Goal: Task Accomplishment & Management: Complete application form

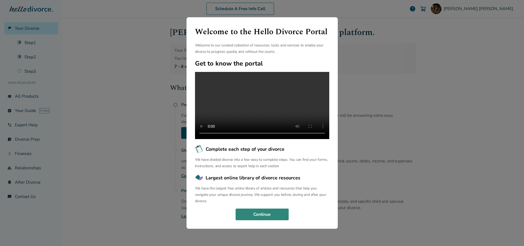
click at [265, 220] on button "Continue" at bounding box center [261, 214] width 53 height 12
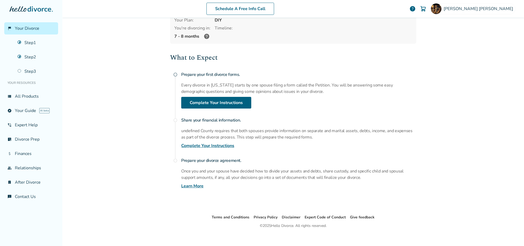
scroll to position [36, 0]
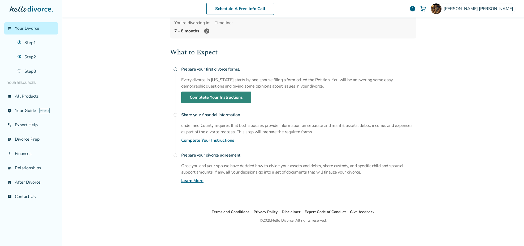
click at [205, 98] on link "Complete Your Instructions" at bounding box center [216, 97] width 70 height 12
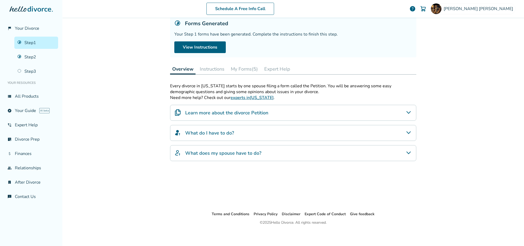
scroll to position [26, 0]
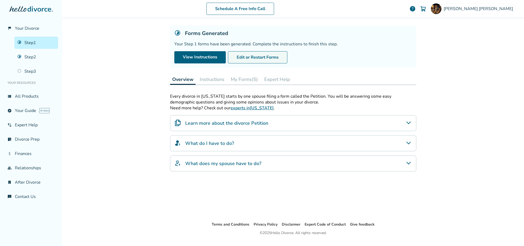
click at [251, 55] on button "Edit or Restart Forms" at bounding box center [257, 57] width 59 height 12
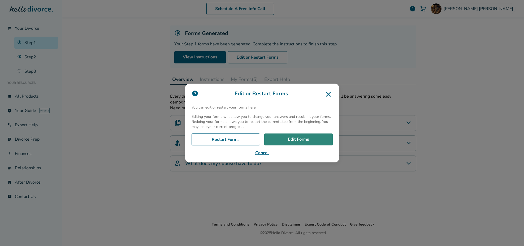
click at [299, 140] on link "Edit Forms" at bounding box center [298, 139] width 68 height 12
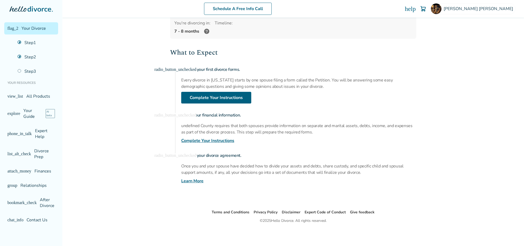
scroll to position [36, 0]
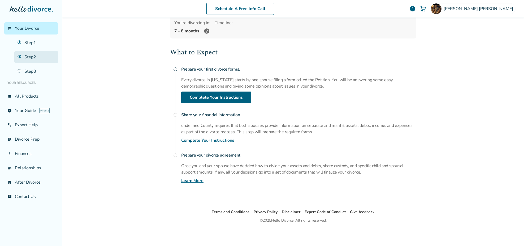
click at [28, 54] on link "Step 2" at bounding box center [36, 57] width 44 height 12
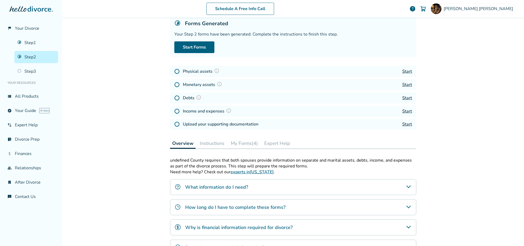
scroll to position [26, 0]
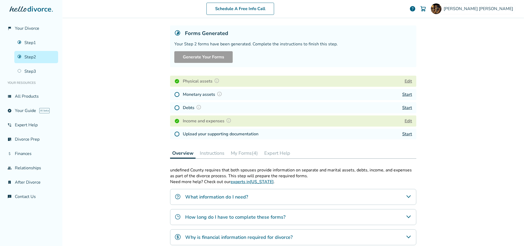
click at [407, 83] on button "Edit" at bounding box center [407, 81] width 7 height 6
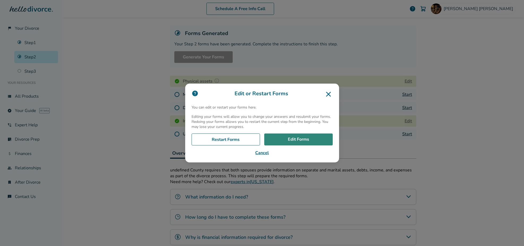
click at [292, 144] on link "Edit Forms" at bounding box center [298, 139] width 68 height 12
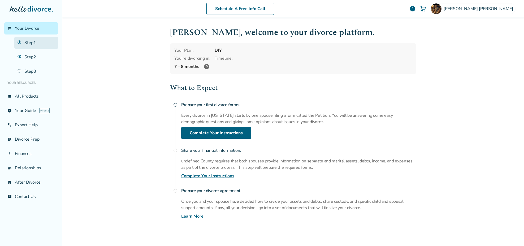
click at [30, 43] on link "Step 1" at bounding box center [36, 43] width 44 height 12
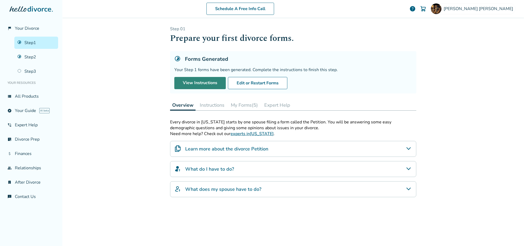
click at [216, 83] on link "View Instructions" at bounding box center [199, 83] width 51 height 12
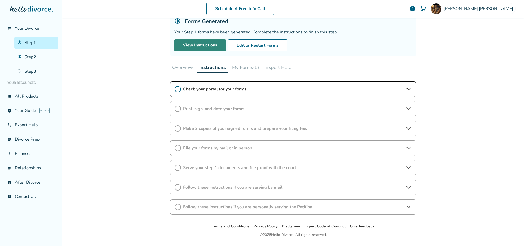
scroll to position [52, 0]
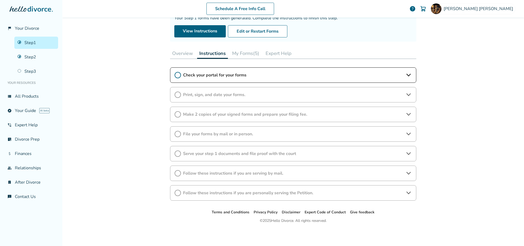
click at [406, 72] on icon at bounding box center [408, 75] width 6 height 6
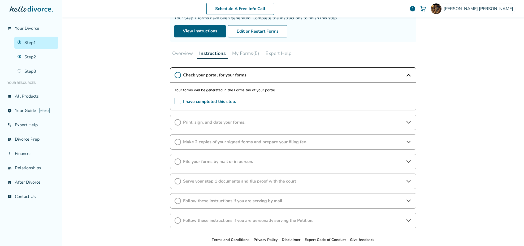
click at [177, 101] on span "I have completed this step." at bounding box center [205, 102] width 62 height 8
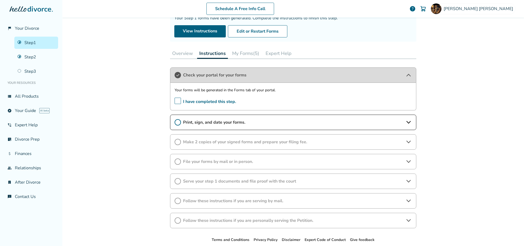
click at [244, 52] on button "My Forms (5)" at bounding box center [245, 53] width 31 height 11
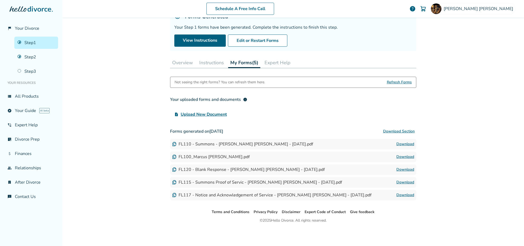
scroll to position [42, 0]
click at [402, 82] on span "Refresh Forms" at bounding box center [399, 82] width 25 height 11
click at [172, 143] on img at bounding box center [174, 144] width 4 height 4
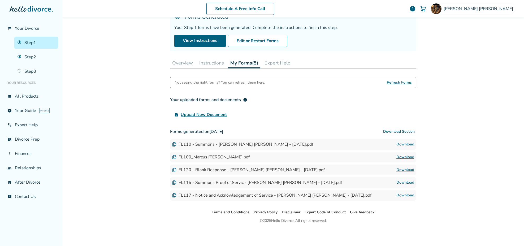
click at [405, 144] on link "Download" at bounding box center [405, 144] width 18 height 6
click at [403, 157] on link "Download" at bounding box center [405, 157] width 18 height 6
click at [398, 181] on link "Download" at bounding box center [405, 182] width 18 height 6
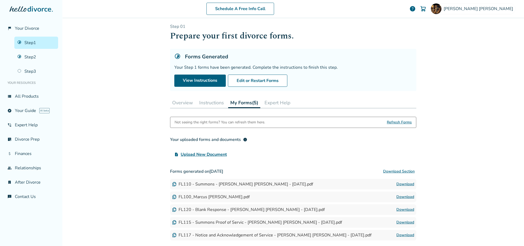
scroll to position [0, 0]
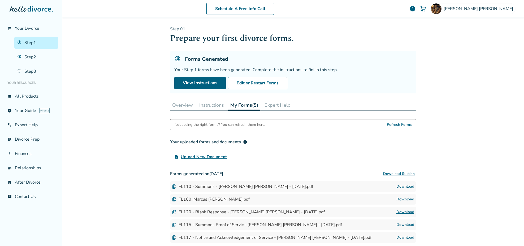
click at [283, 105] on button "Expert Help" at bounding box center [277, 105] width 30 height 11
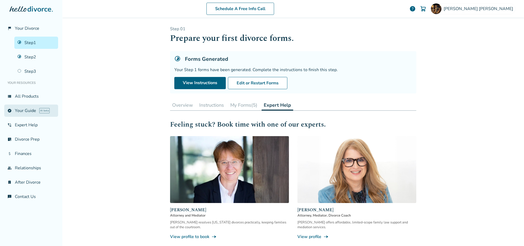
click at [26, 113] on link "explore Your Guide AI beta" at bounding box center [31, 110] width 54 height 12
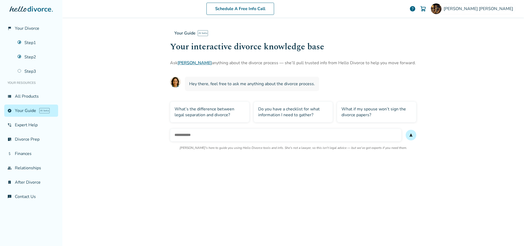
click at [196, 137] on input "text" at bounding box center [285, 135] width 231 height 13
type input "**********"
click at [409, 136] on span "send" at bounding box center [411, 135] width 4 height 4
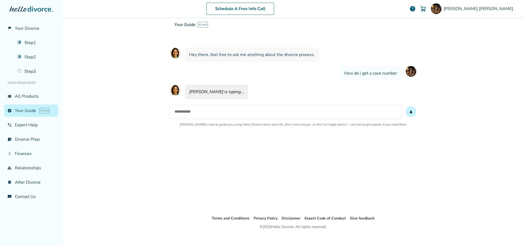
scroll to position [36, 0]
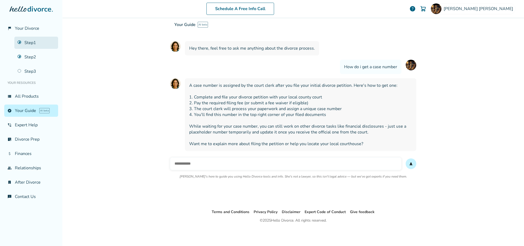
click at [31, 43] on link "Step 1" at bounding box center [36, 43] width 44 height 12
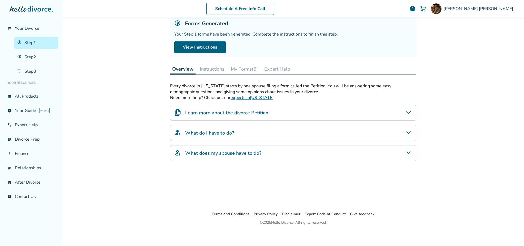
scroll to position [26, 0]
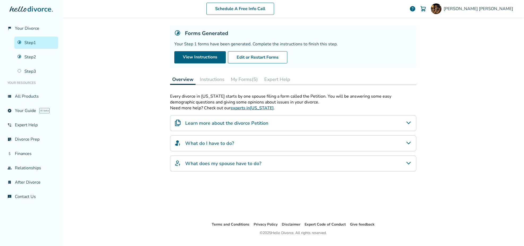
click at [247, 80] on button "My Forms (5)" at bounding box center [244, 79] width 31 height 11
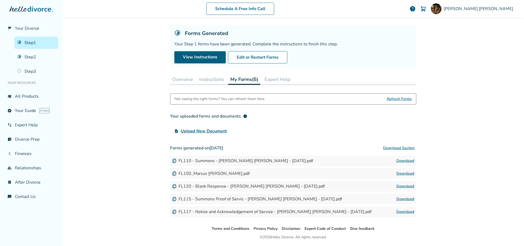
click at [230, 162] on div "FL110 - Summons - Marcus Thomas Foreman - 2025-07-29.pdf" at bounding box center [242, 161] width 141 height 6
click at [405, 160] on link "Download" at bounding box center [405, 160] width 18 height 6
click at [398, 173] on link "Download" at bounding box center [405, 173] width 18 height 6
click at [173, 160] on img at bounding box center [174, 161] width 4 height 4
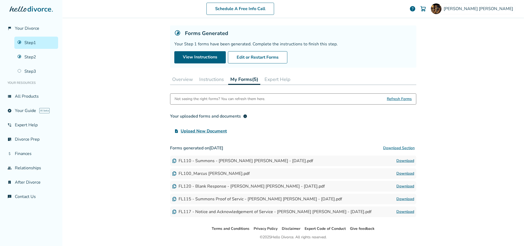
click at [173, 160] on img at bounding box center [174, 161] width 4 height 4
click at [41, 44] on link "Step 1" at bounding box center [36, 43] width 44 height 12
click at [249, 57] on button "Edit or Restart Forms" at bounding box center [257, 57] width 59 height 12
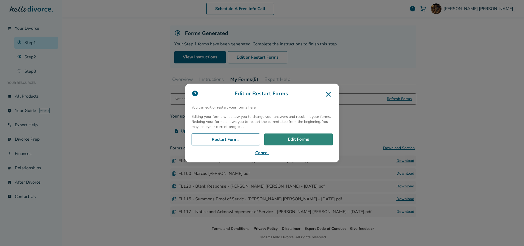
click at [297, 142] on link "Edit Forms" at bounding box center [298, 139] width 68 height 12
